Goal: Task Accomplishment & Management: Use online tool/utility

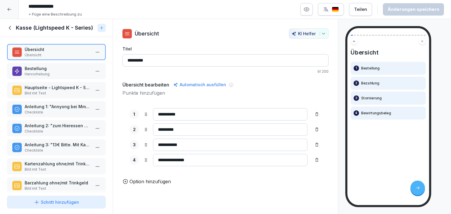
click at [58, 92] on p "Bild mit Text" at bounding box center [58, 93] width 66 height 5
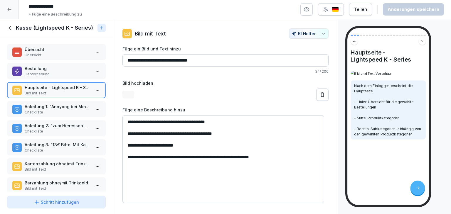
click at [58, 110] on p "Checkliste" at bounding box center [58, 112] width 66 height 5
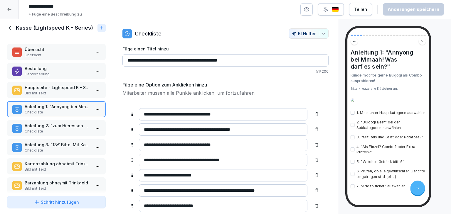
click at [62, 127] on p "Anleitung 2: "zum Hieressen oder zum Mitnehmen?"" at bounding box center [58, 126] width 66 height 6
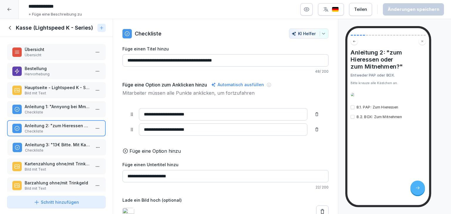
click at [59, 149] on p "Checkliste" at bounding box center [58, 150] width 66 height 5
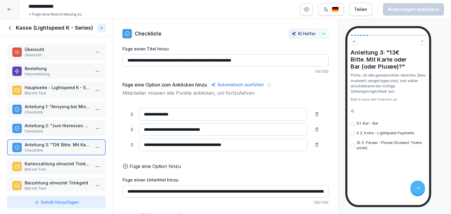
click at [58, 162] on p "Kartenzahlung ohne/mit Trinkgeld" at bounding box center [58, 164] width 66 height 6
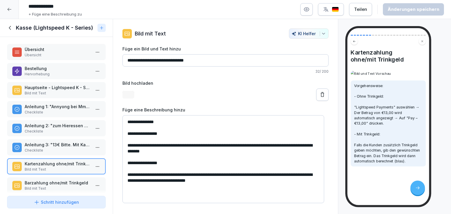
scroll to position [59, 0]
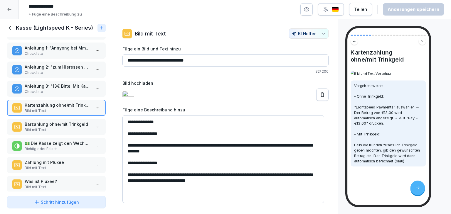
click at [79, 125] on p "Barzahlung ohne/mit Trinkgeld" at bounding box center [58, 124] width 66 height 6
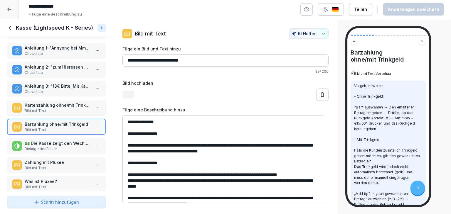
click at [69, 140] on p "💵 Die Kasse zeigt den Wechselbetrag an, nachdem der erhaltene Betrag eingegeben…" at bounding box center [58, 143] width 66 height 6
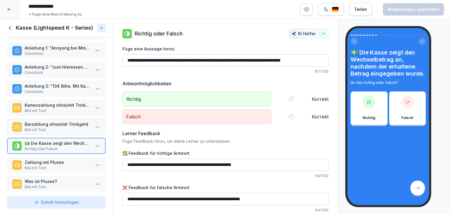
click at [60, 159] on p "Zahlung mit Pluxee" at bounding box center [58, 162] width 66 height 6
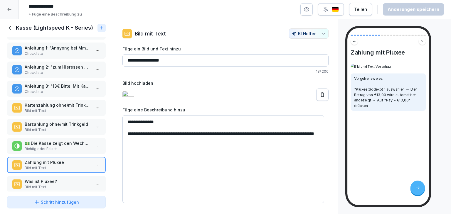
click at [58, 179] on p "Was ist Pluxee?" at bounding box center [58, 182] width 66 height 6
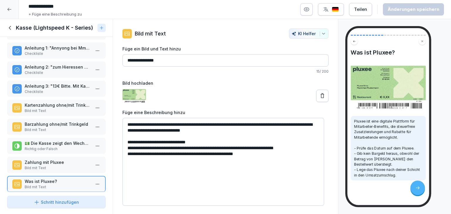
scroll to position [117, 0]
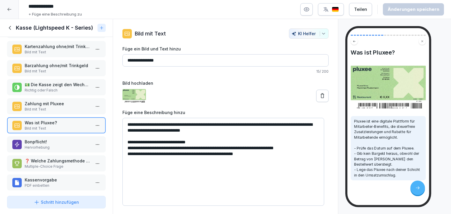
click at [69, 139] on p "Bonpflicht!" at bounding box center [58, 142] width 66 height 6
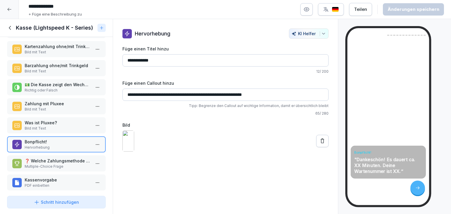
click at [1, 6] on div at bounding box center [9, 9] width 19 height 19
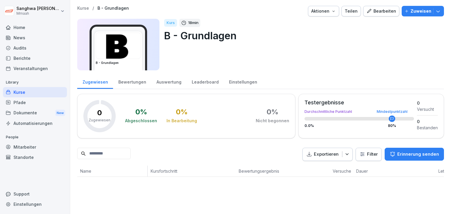
click at [380, 11] on div "Bearbeiten" at bounding box center [381, 11] width 30 height 6
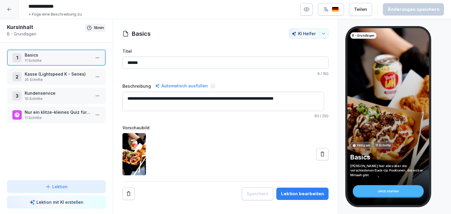
click at [309, 11] on icon "button" at bounding box center [306, 10] width 5 height 4
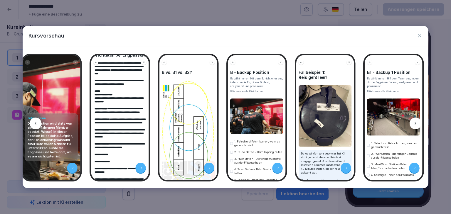
scroll to position [59, 0]
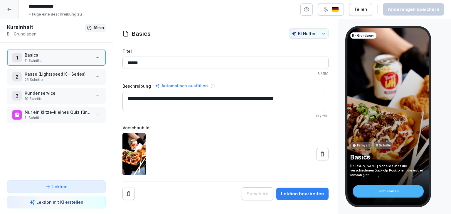
drag, startPoint x: 69, startPoint y: 188, endPoint x: 74, endPoint y: 188, distance: 4.7
click at [309, 11] on icon "button" at bounding box center [306, 10] width 5 height 4
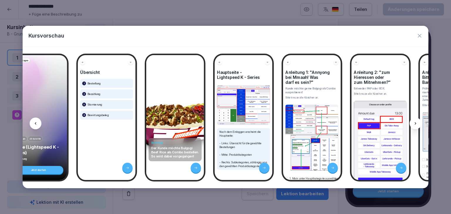
scroll to position [0, 915]
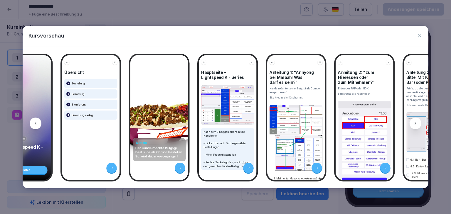
click at [142, 180] on div "**********" at bounding box center [226, 118] width 406 height 142
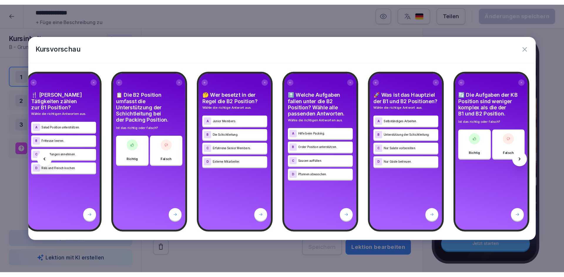
scroll to position [0, 3992]
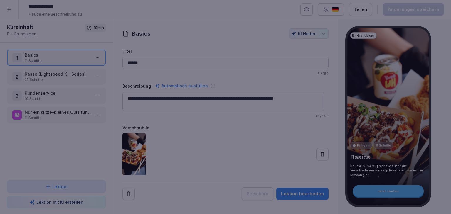
click at [207, 202] on div at bounding box center [225, 107] width 451 height 214
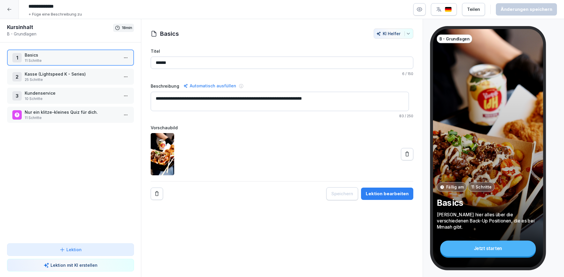
click at [64, 76] on p "Kasse (Lightspeed K - Series)" at bounding box center [72, 74] width 94 height 6
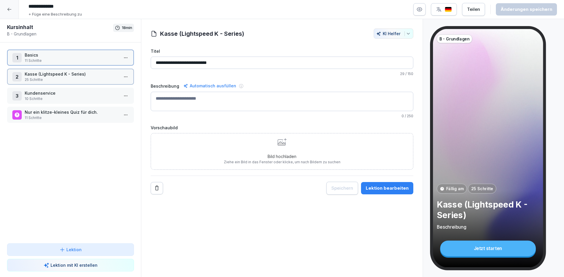
click at [64, 76] on p "Kasse (Lightspeed K - Series)" at bounding box center [72, 74] width 94 height 6
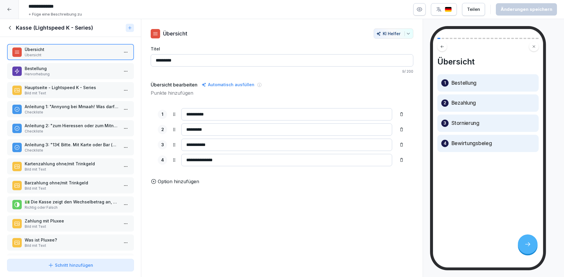
click at [9, 27] on icon at bounding box center [10, 28] width 6 height 6
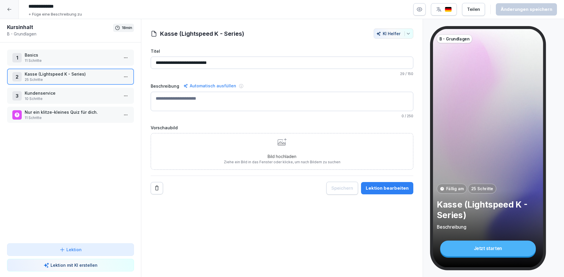
click at [53, 77] on p "Kasse (Lightspeed K - Series)" at bounding box center [72, 74] width 94 height 6
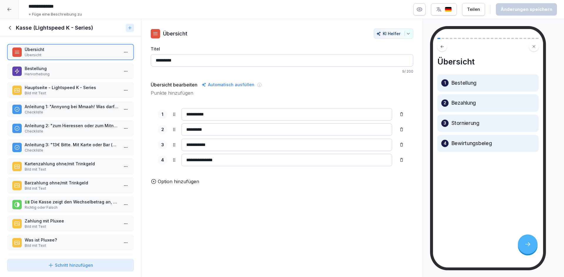
click at [88, 70] on p "Bestellung" at bounding box center [72, 68] width 94 height 6
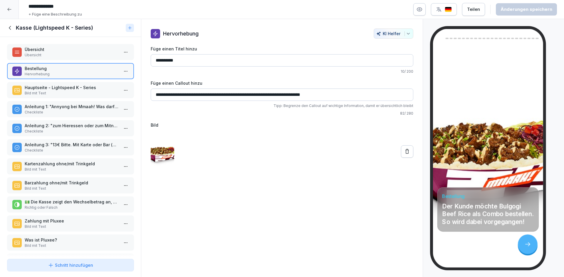
click at [81, 90] on p "Hauptseite - Lightspeed K - Series" at bounding box center [72, 88] width 94 height 6
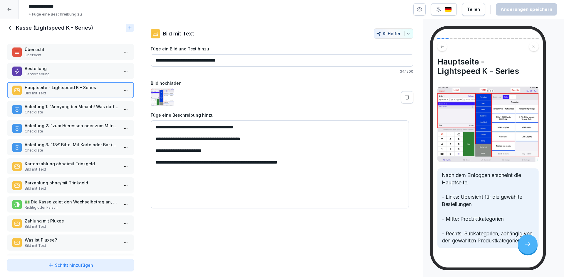
click at [77, 110] on p "Checkliste" at bounding box center [72, 112] width 94 height 5
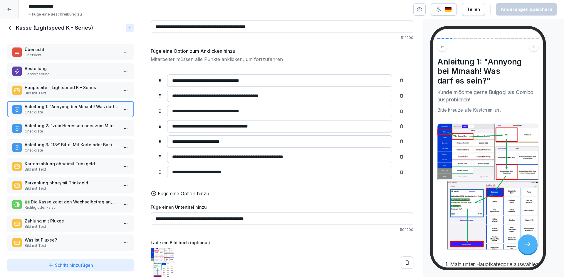
scroll to position [43, 0]
drag, startPoint x: 285, startPoint y: 215, endPoint x: 154, endPoint y: 212, distance: 130.7
click at [154, 213] on input "**********" at bounding box center [282, 219] width 263 height 12
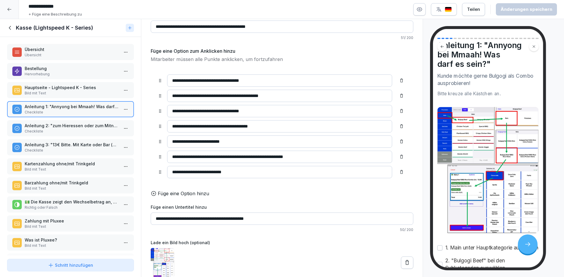
scroll to position [0, 0]
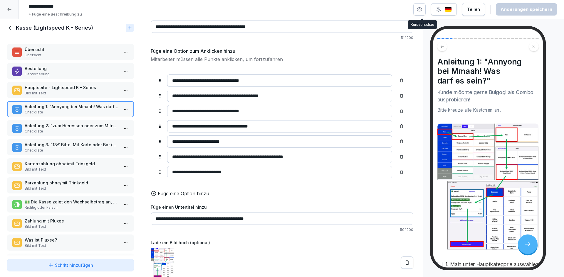
click at [425, 9] on button "button" at bounding box center [419, 9] width 12 height 12
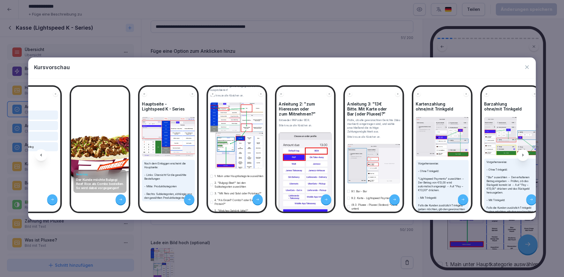
scroll to position [59, 0]
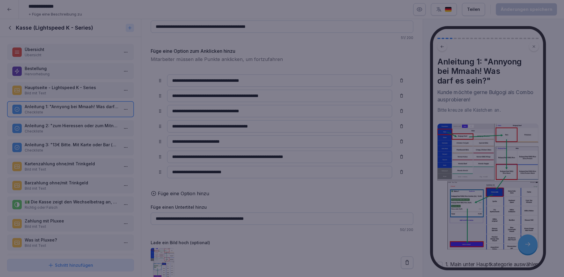
click at [271, 214] on div at bounding box center [282, 138] width 564 height 277
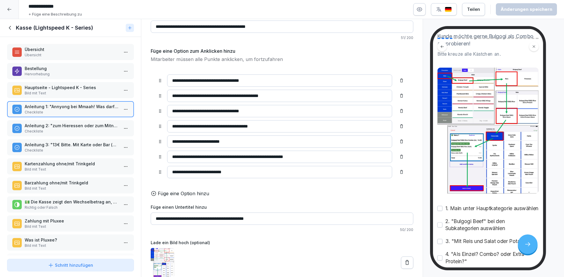
click at [93, 132] on p "Checkliste" at bounding box center [72, 131] width 94 height 5
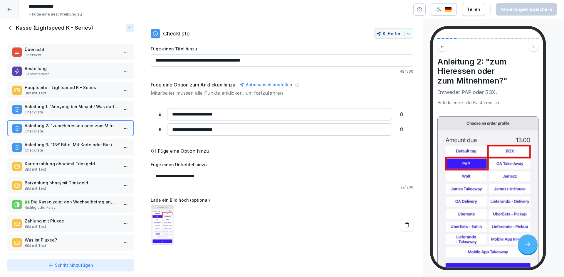
click at [90, 144] on p "Anleitung 3: "13€ Bitte. Mit Karte oder Bar (oder Pluxee)?"" at bounding box center [72, 145] width 94 height 6
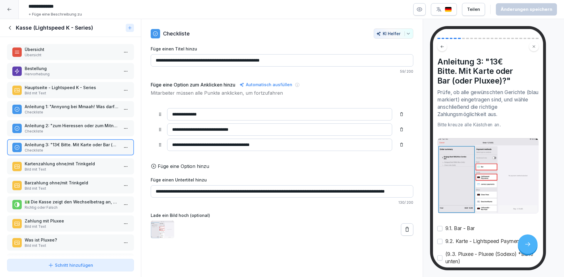
click at [88, 162] on p "Kartenzahlung ohne/mit Trinkgeld" at bounding box center [72, 164] width 94 height 6
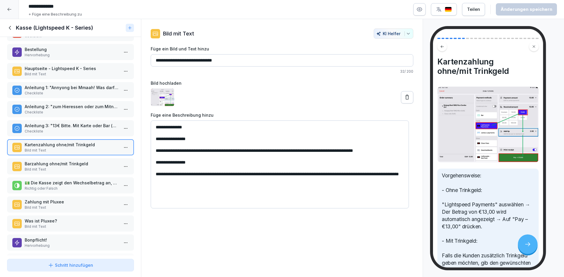
scroll to position [29, 0]
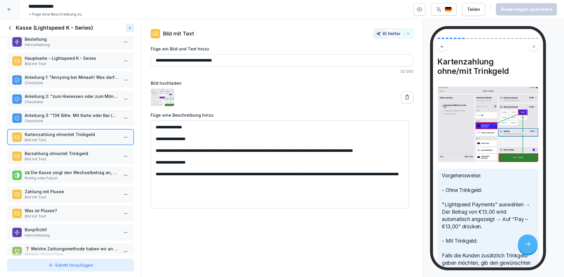
click at [89, 158] on p "Bild mit Text" at bounding box center [72, 159] width 94 height 5
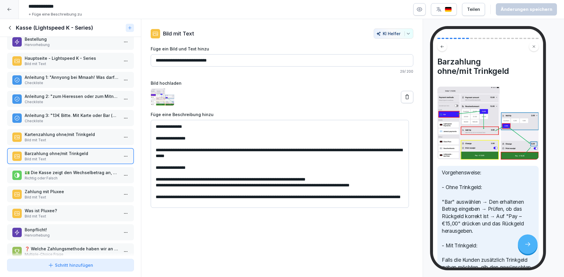
click at [91, 140] on p "Bild mit Text" at bounding box center [72, 140] width 94 height 5
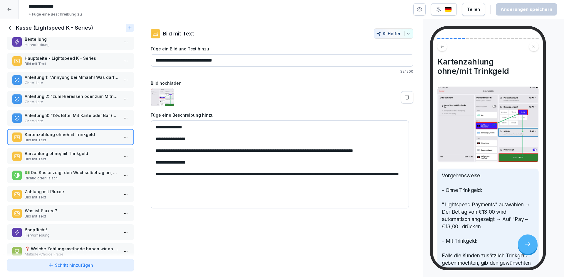
click at [92, 152] on p "Barzahlung ohne/mit Trinkgeld" at bounding box center [72, 154] width 94 height 6
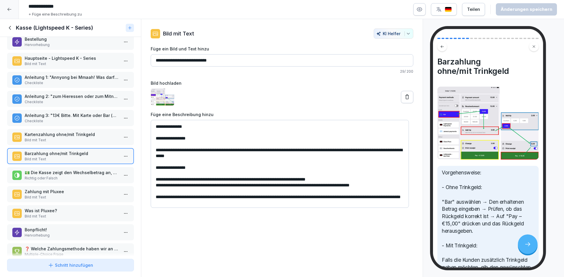
click at [92, 174] on p "💵 Die Kasse zeigt den Wechselbetrag an, nachdem der erhaltene Betrag eingegeben…" at bounding box center [72, 173] width 94 height 6
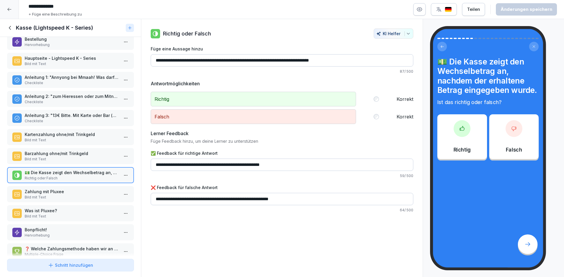
click at [92, 191] on p "Zahlung mit Pluxee" at bounding box center [72, 192] width 94 height 6
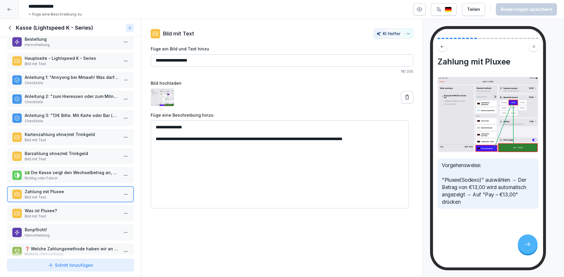
click at [95, 214] on p "Bild mit Text" at bounding box center [72, 216] width 94 height 5
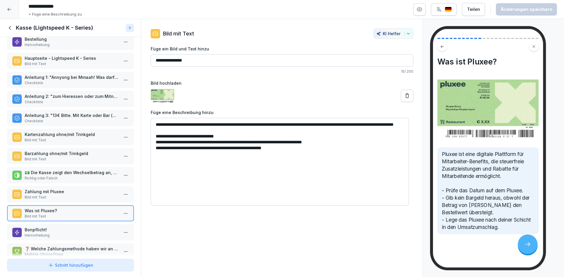
scroll to position [88, 0]
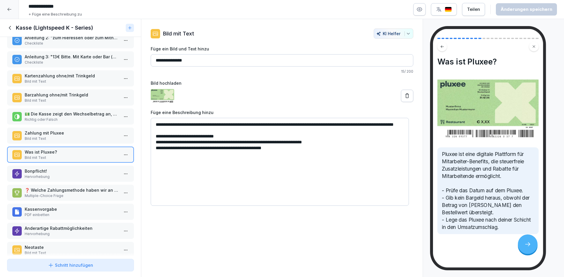
click at [93, 175] on p "Hervorhebung" at bounding box center [72, 176] width 94 height 5
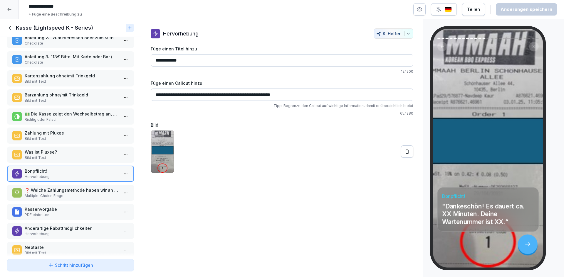
click at [92, 197] on p "Multiple-Choice Frage" at bounding box center [72, 196] width 94 height 5
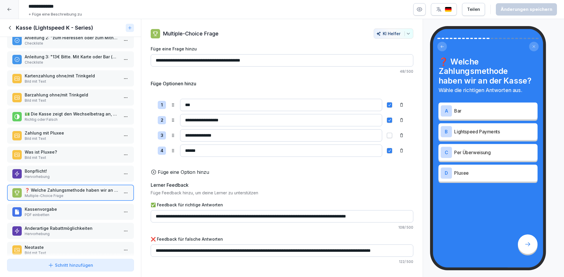
click at [92, 213] on p "PDF einbetten" at bounding box center [72, 215] width 94 height 5
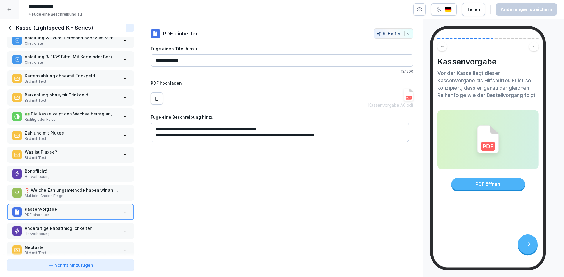
click at [91, 214] on p "Hervorhebung" at bounding box center [72, 234] width 94 height 5
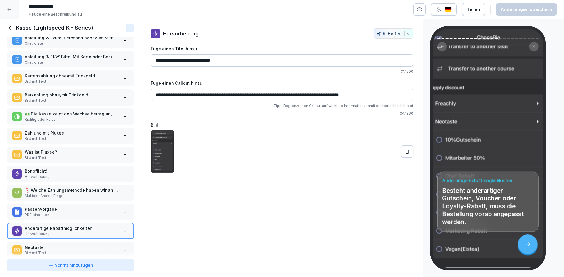
scroll to position [117, 0]
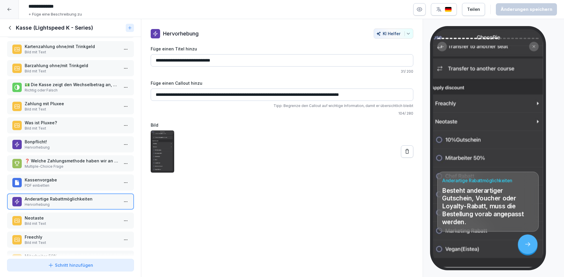
click at [89, 214] on p "Neotaste" at bounding box center [72, 218] width 94 height 6
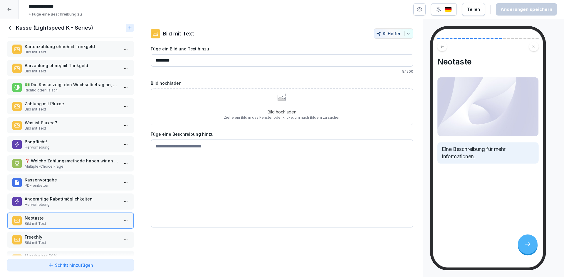
click at [85, 214] on div "Freechly Bild mit Text" at bounding box center [70, 240] width 127 height 16
click at [94, 214] on p "Bild mit Text" at bounding box center [72, 223] width 94 height 5
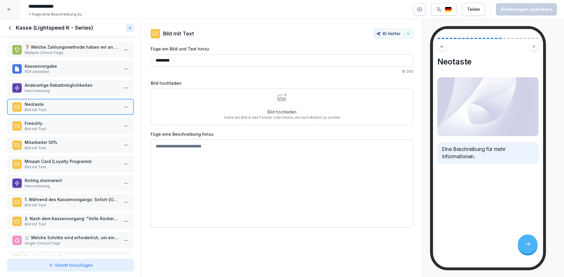
scroll to position [235, 0]
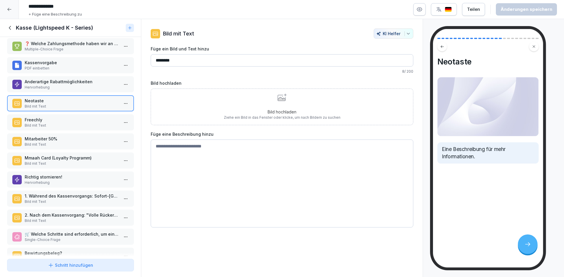
drag, startPoint x: 65, startPoint y: 124, endPoint x: 64, endPoint y: 131, distance: 6.9
click at [65, 124] on p "Bild mit Text" at bounding box center [72, 125] width 94 height 5
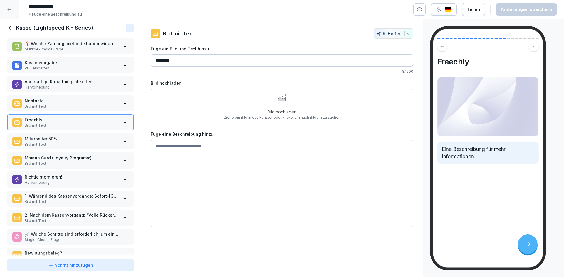
click at [59, 146] on p "Bild mit Text" at bounding box center [72, 144] width 94 height 5
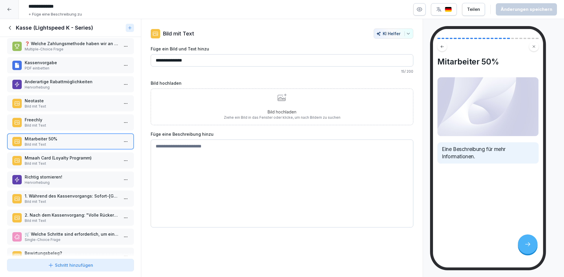
click at [59, 105] on p "Bild mit Text" at bounding box center [72, 106] width 94 height 5
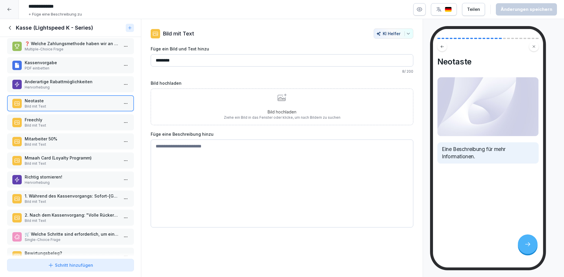
click at [77, 84] on p "Anderartige Rabattmöglichkeiten" at bounding box center [72, 82] width 94 height 6
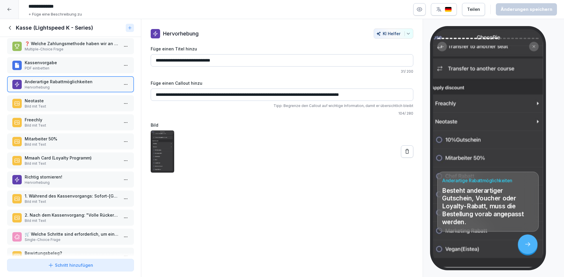
click at [83, 214] on div "Schritt hinzufügen" at bounding box center [70, 266] width 45 height 6
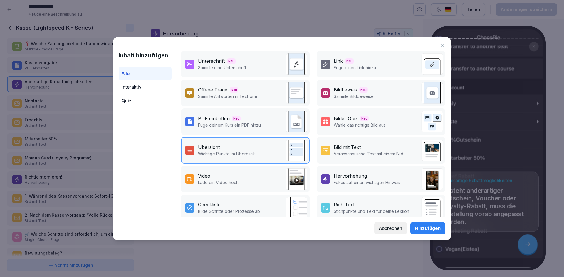
click at [211, 209] on p "Bilde Schritte oder Prozesse ab" at bounding box center [229, 211] width 62 height 6
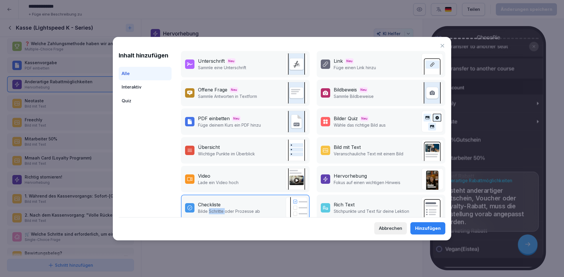
click at [211, 209] on p "Bilde Schritte oder Prozesse ab" at bounding box center [229, 211] width 62 height 6
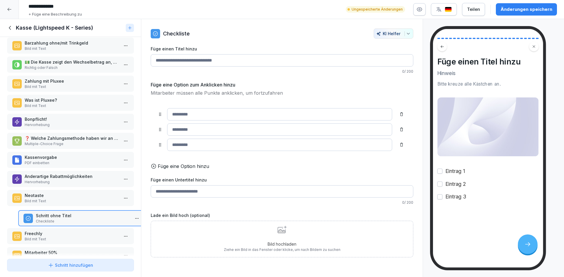
scroll to position [143, 0]
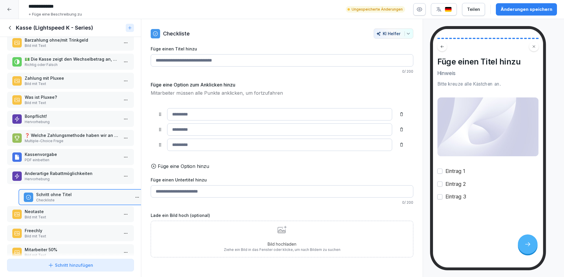
drag, startPoint x: 56, startPoint y: 237, endPoint x: 64, endPoint y: 194, distance: 43.6
click at [64, 194] on p "Schritt ohne Titel" at bounding box center [83, 195] width 94 height 6
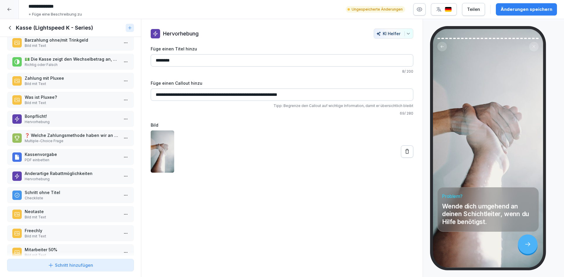
click at [56, 198] on p "Checkliste" at bounding box center [72, 198] width 94 height 5
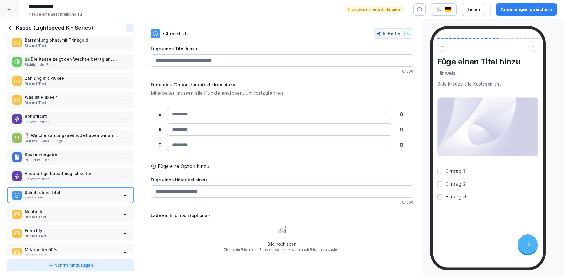
scroll to position [84, 0]
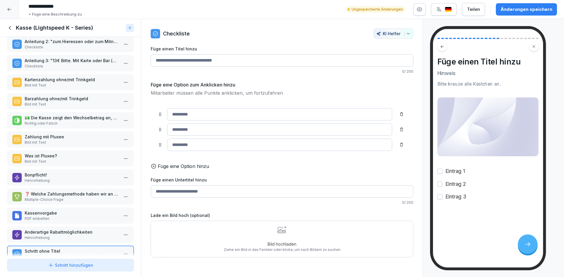
drag, startPoint x: 172, startPoint y: 60, endPoint x: 177, endPoint y: 60, distance: 5.0
click at [172, 60] on input "Füge einen Titel hinzu" at bounding box center [282, 60] width 263 height 12
click at [237, 63] on input "**********" at bounding box center [282, 60] width 263 height 12
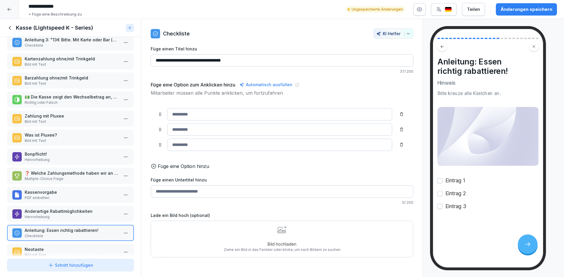
scroll to position [143, 0]
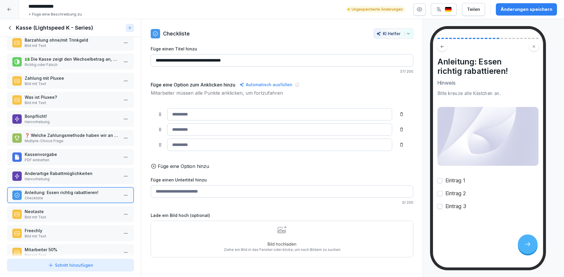
type input "**********"
click at [206, 116] on input at bounding box center [279, 114] width 225 height 12
type input "********"
click at [203, 132] on input at bounding box center [279, 130] width 225 height 12
click at [451, 8] on div "Änderungen speichern" at bounding box center [526, 9] width 52 height 6
